Goal: Transaction & Acquisition: Subscribe to service/newsletter

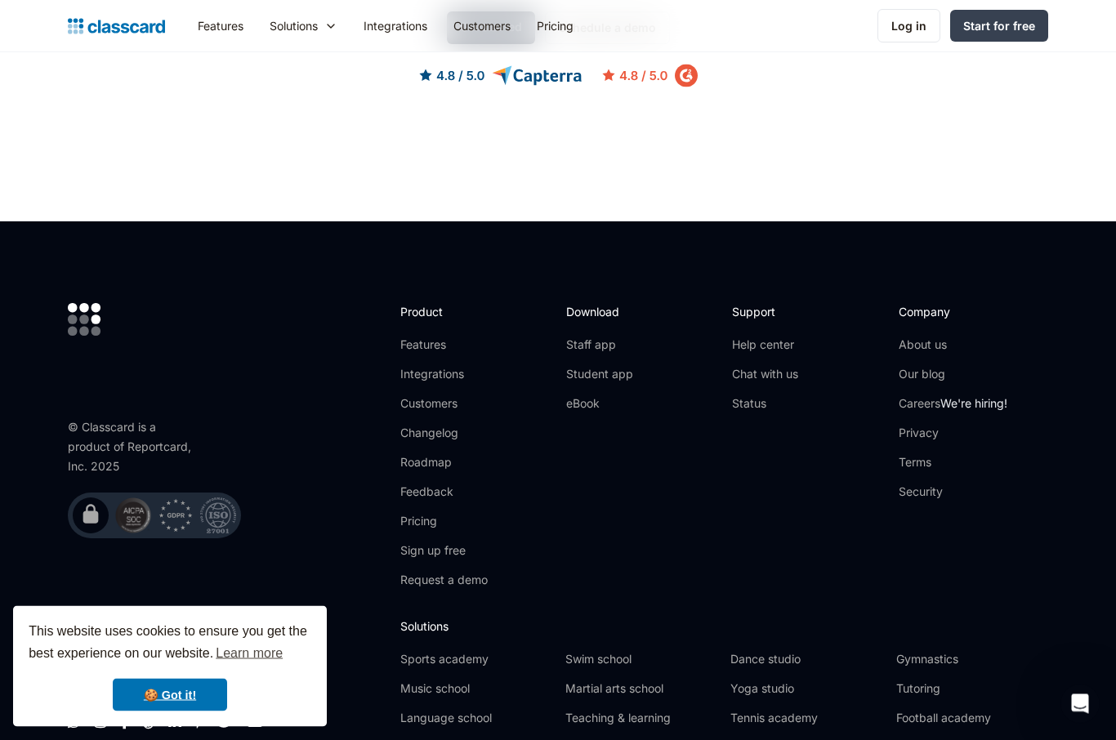
scroll to position [4785, 0]
click at [467, 681] on link "Music school" at bounding box center [476, 689] width 152 height 16
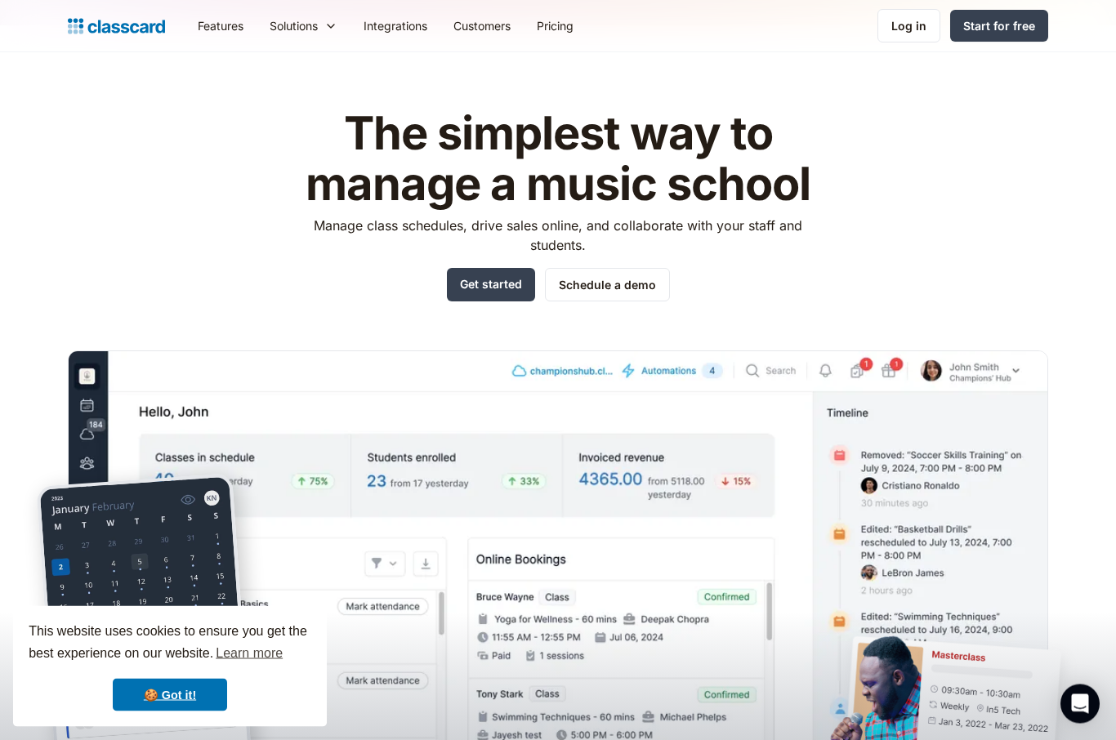
scroll to position [15, 0]
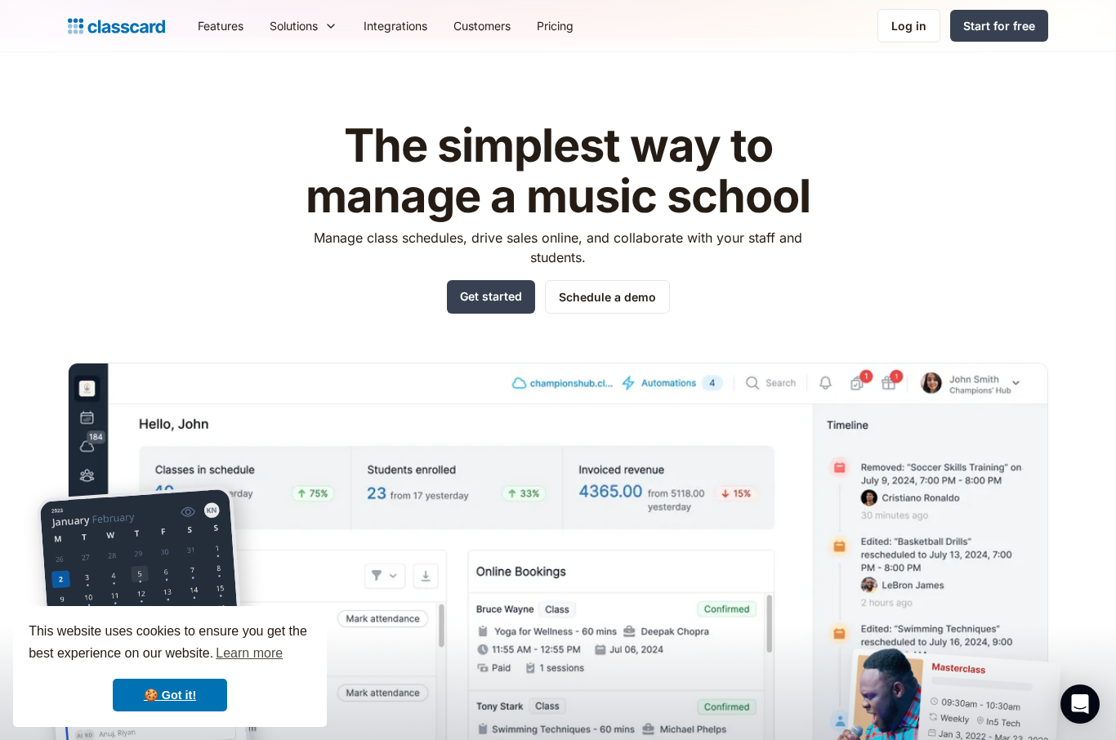
click at [642, 289] on link "Schedule a demo" at bounding box center [607, 297] width 125 height 34
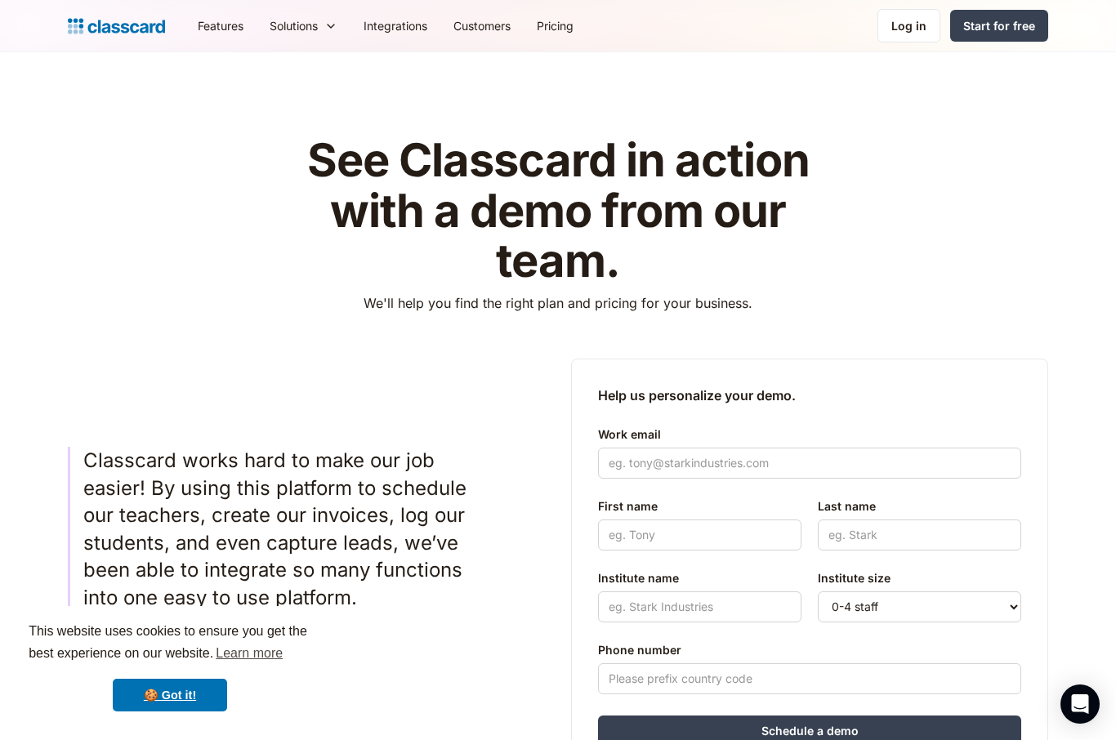
click at [318, 21] on div "Solutions" at bounding box center [294, 25] width 48 height 17
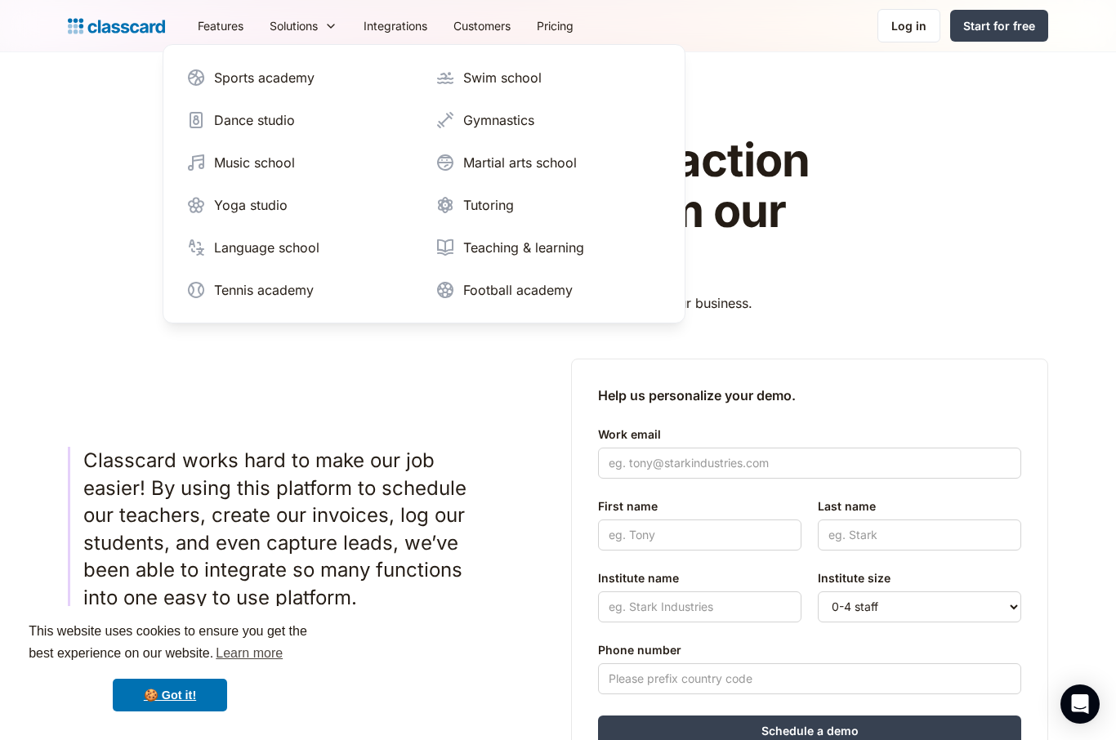
click at [293, 162] on div "Music school" at bounding box center [254, 163] width 81 height 20
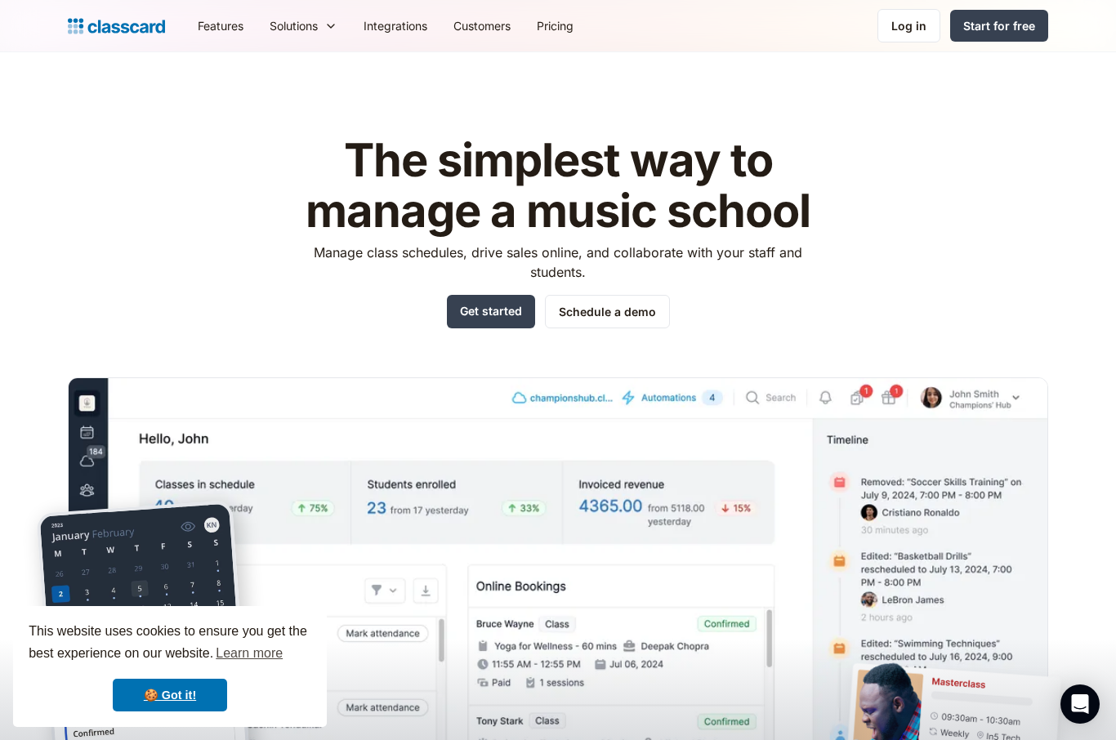
click at [508, 310] on link "Get started" at bounding box center [491, 312] width 88 height 34
